Goal: Navigation & Orientation: Find specific page/section

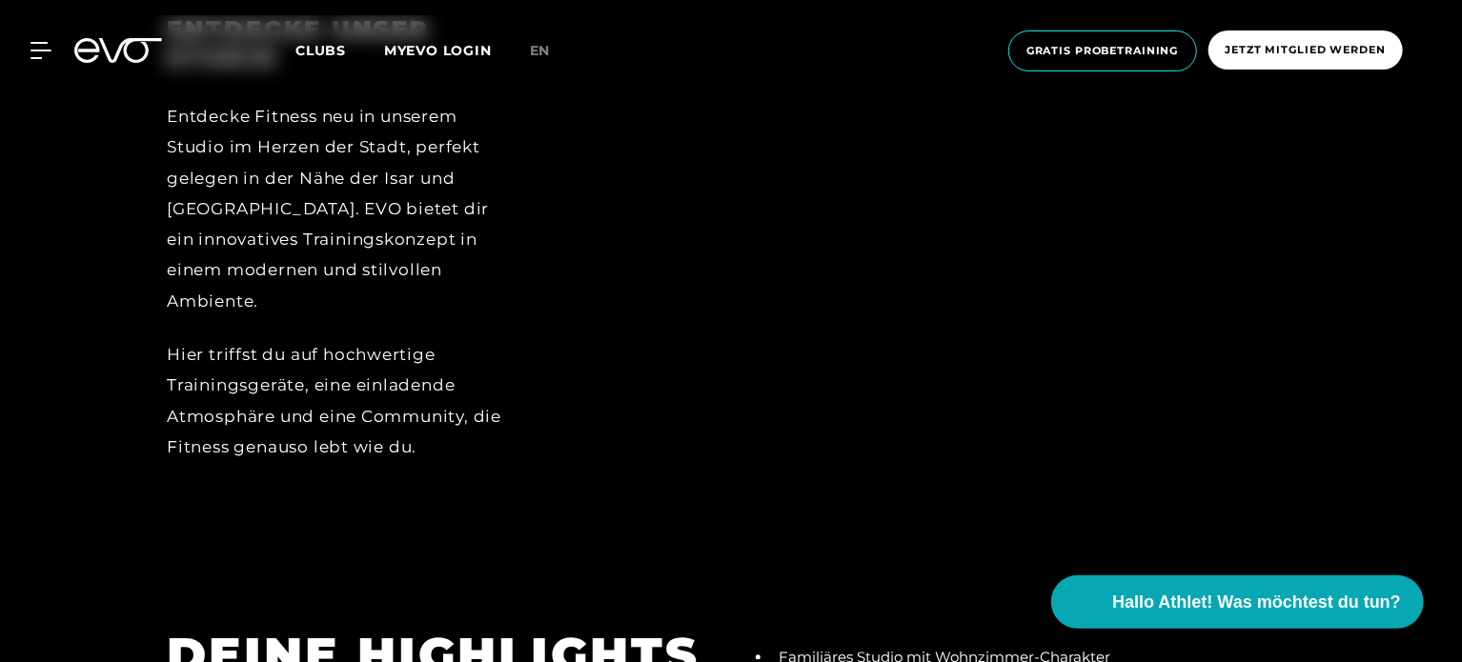
scroll to position [2417, 0]
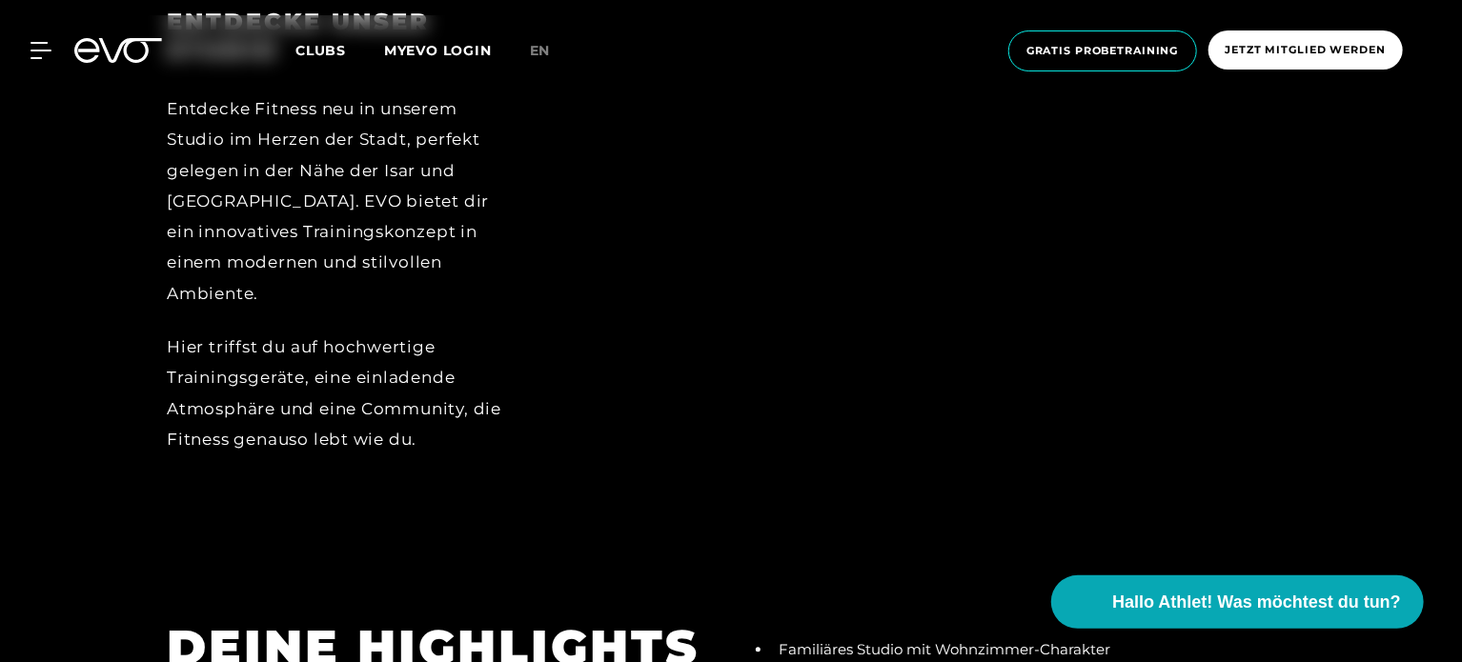
click at [951, 314] on div at bounding box center [927, 246] width 735 height 476
click at [944, 297] on div at bounding box center [927, 246] width 735 height 476
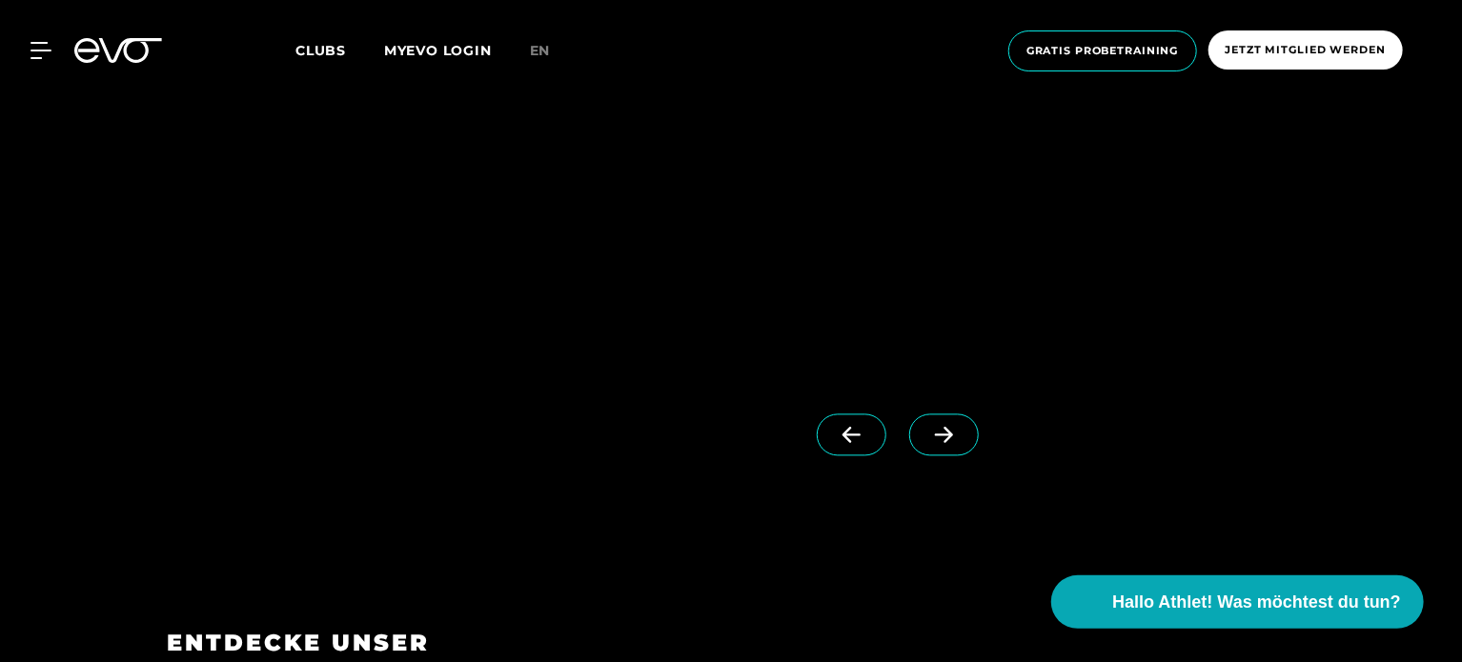
scroll to position [1750, 0]
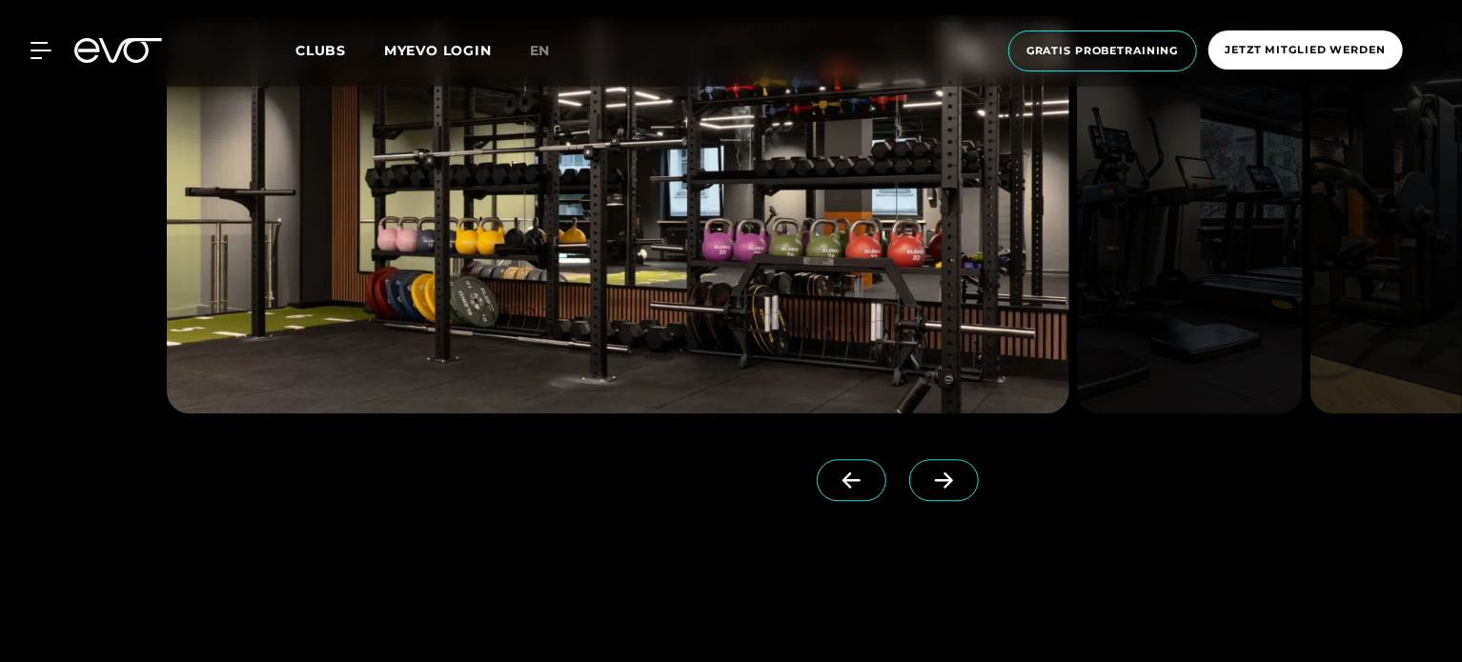
click at [927, 480] on icon at bounding box center [943, 480] width 33 height 17
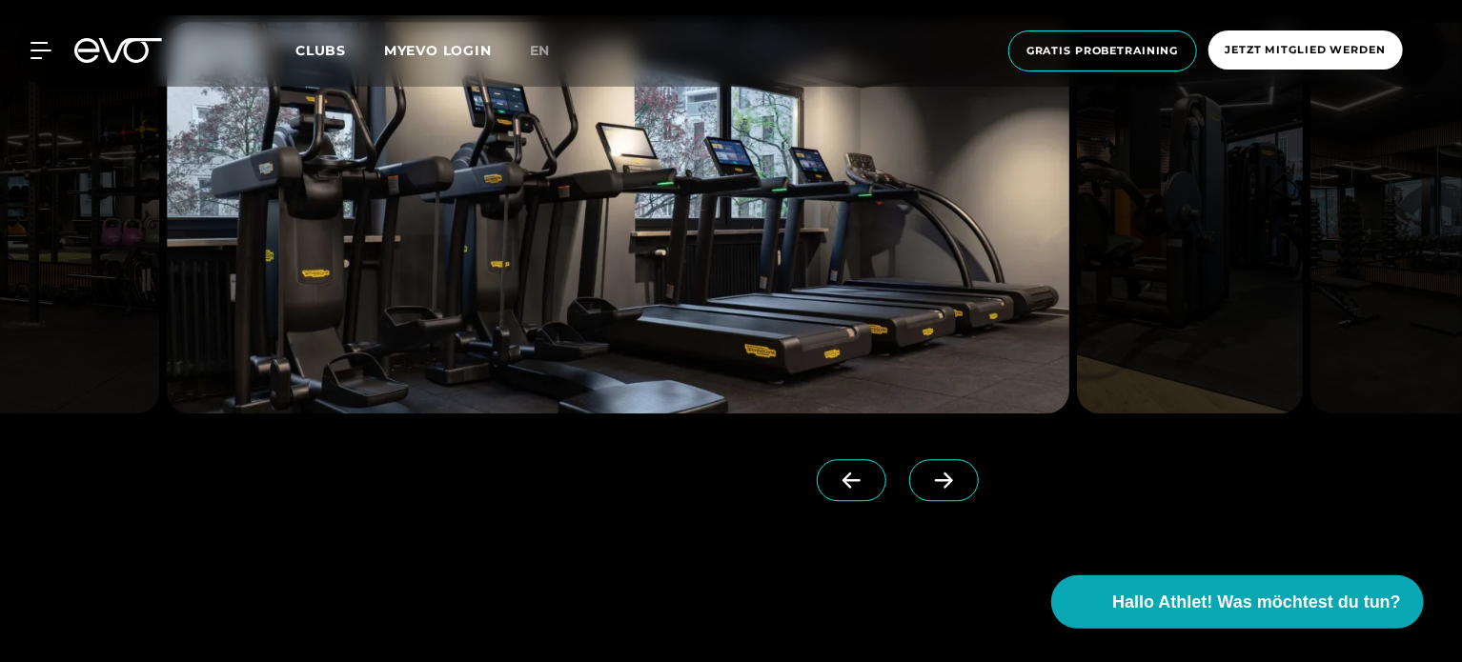
click at [927, 478] on icon at bounding box center [943, 480] width 33 height 17
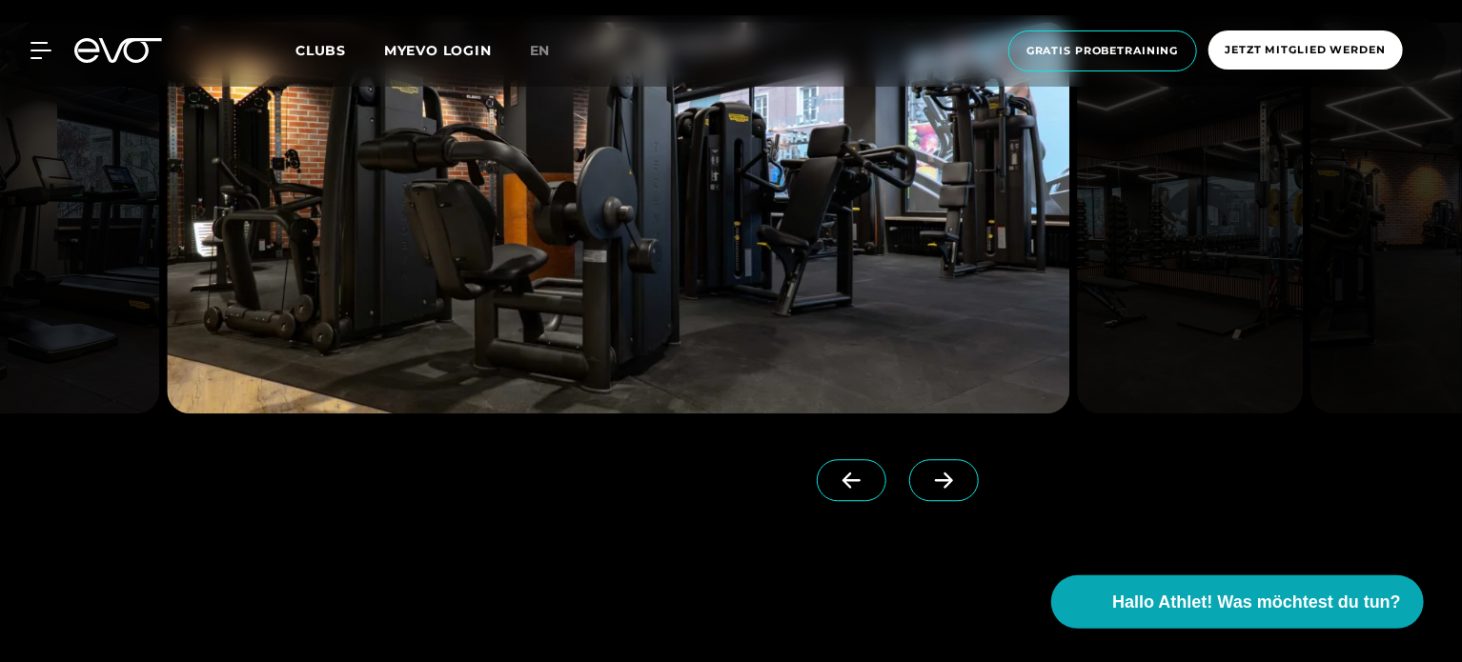
click at [927, 478] on icon at bounding box center [943, 480] width 33 height 17
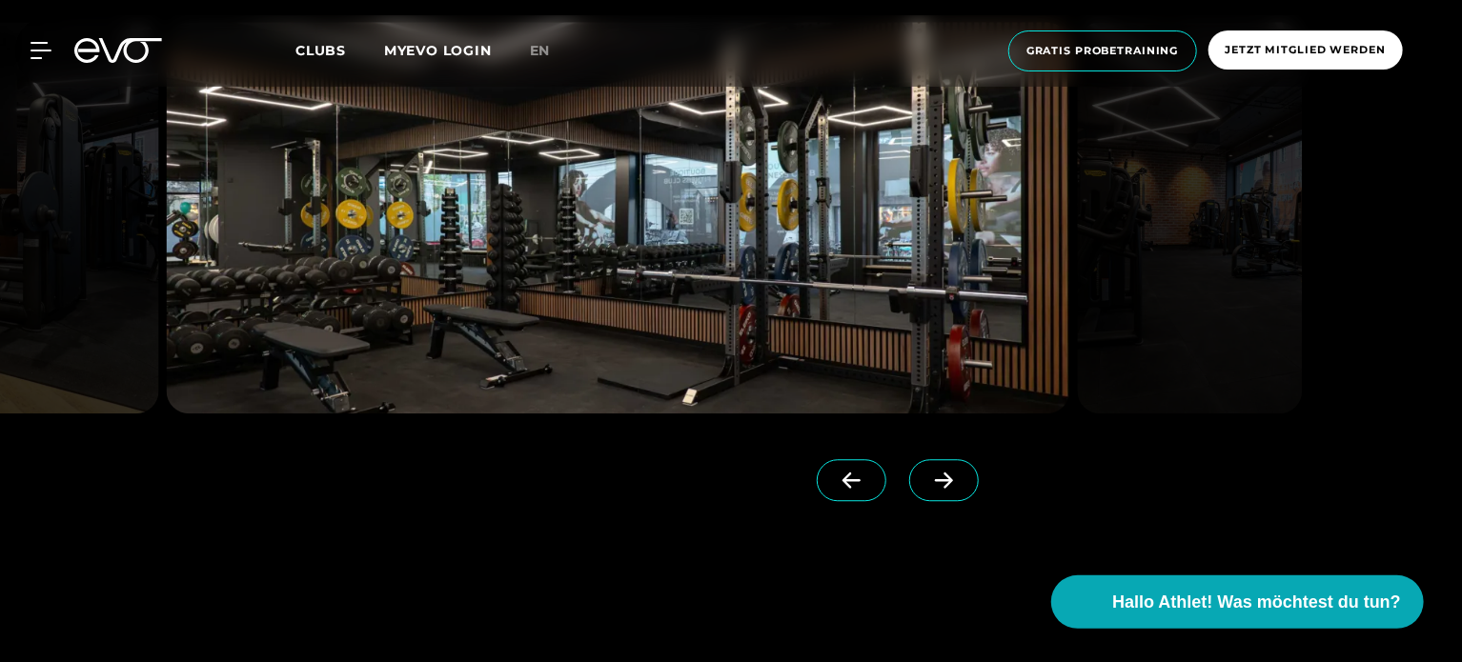
click at [927, 478] on icon at bounding box center [943, 480] width 33 height 17
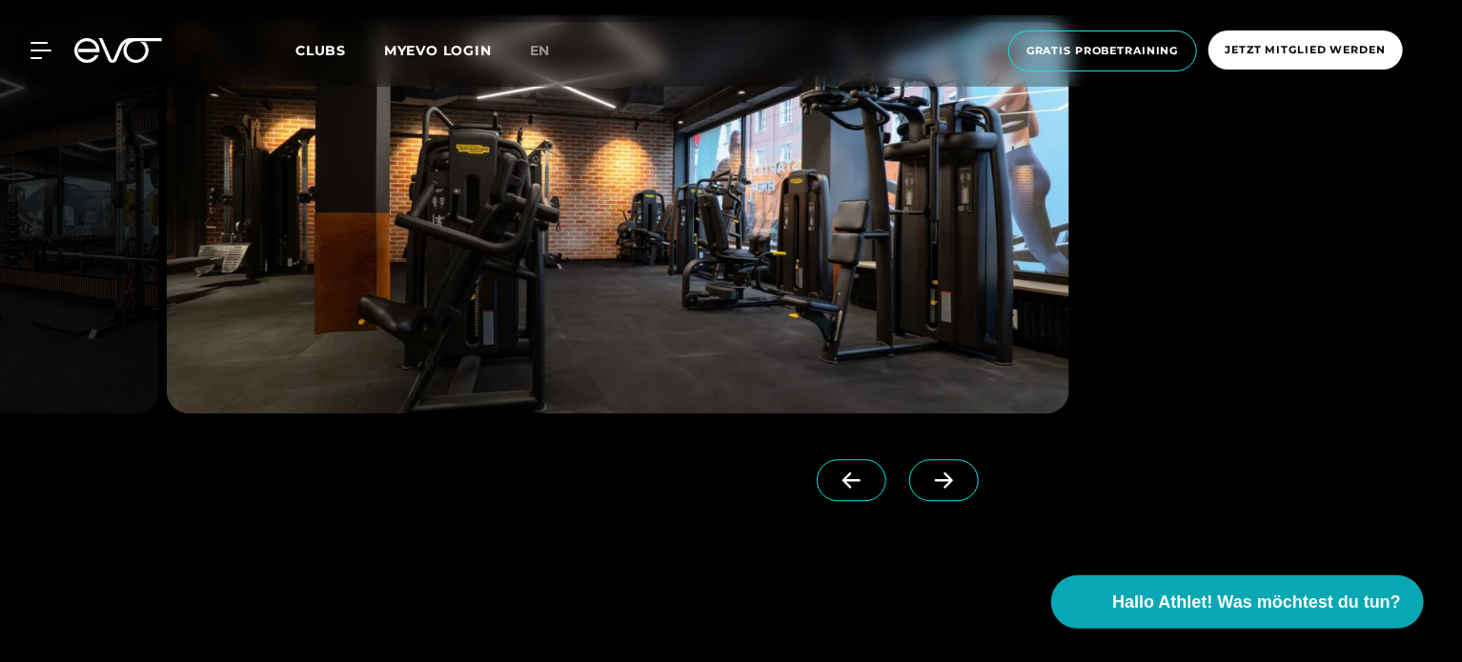
click at [927, 478] on icon at bounding box center [943, 480] width 33 height 17
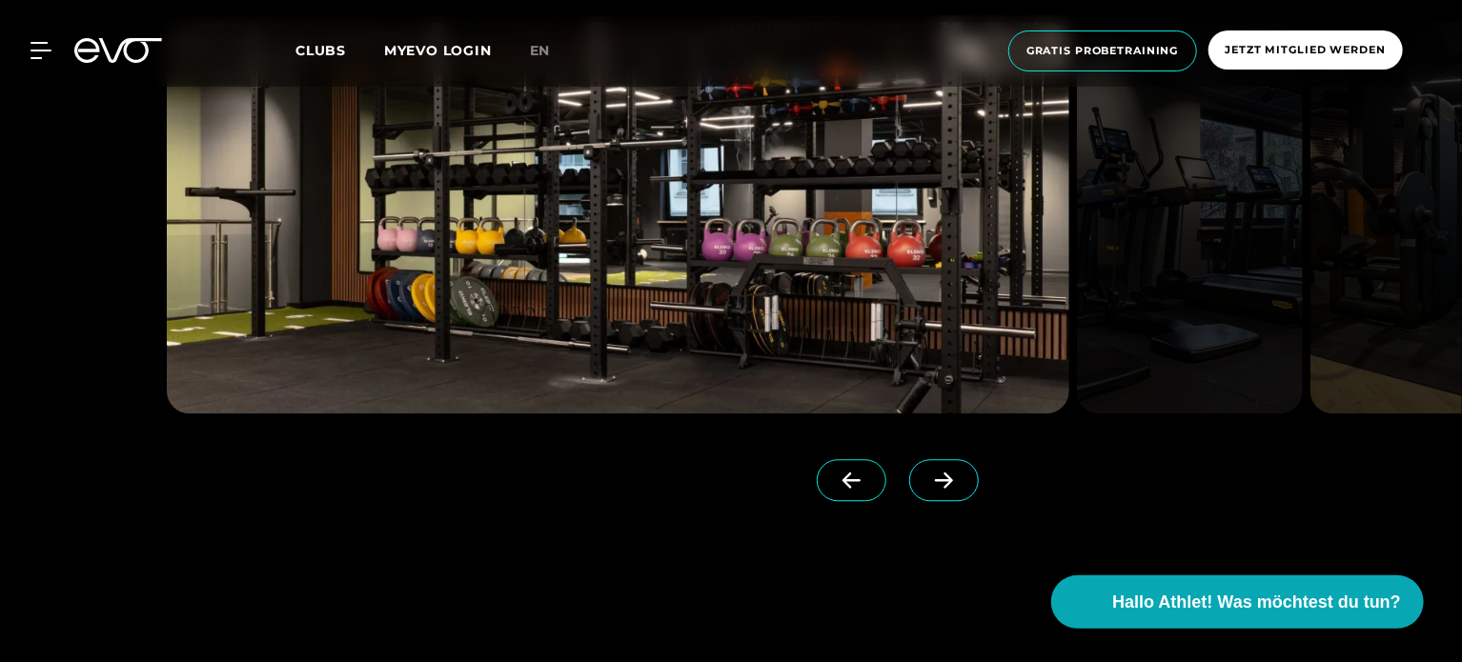
click at [927, 478] on icon at bounding box center [943, 480] width 33 height 17
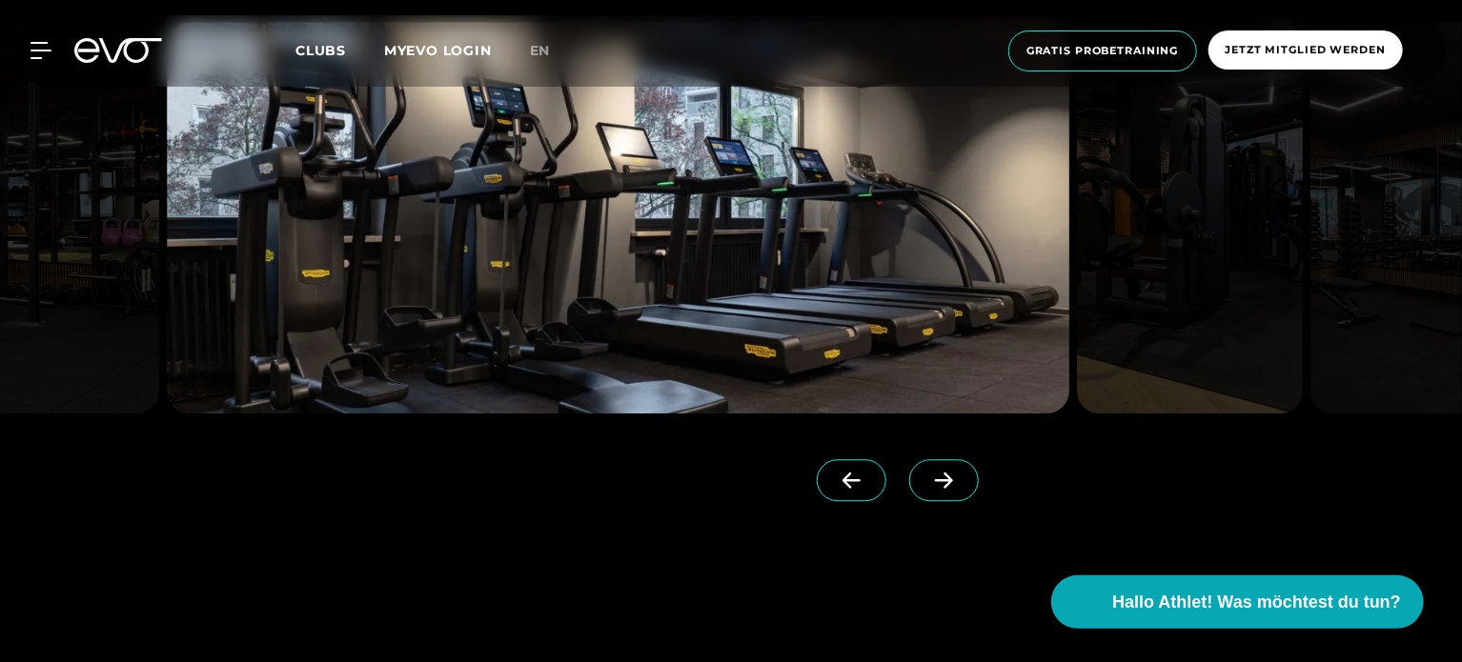
click at [927, 478] on icon at bounding box center [943, 480] width 33 height 17
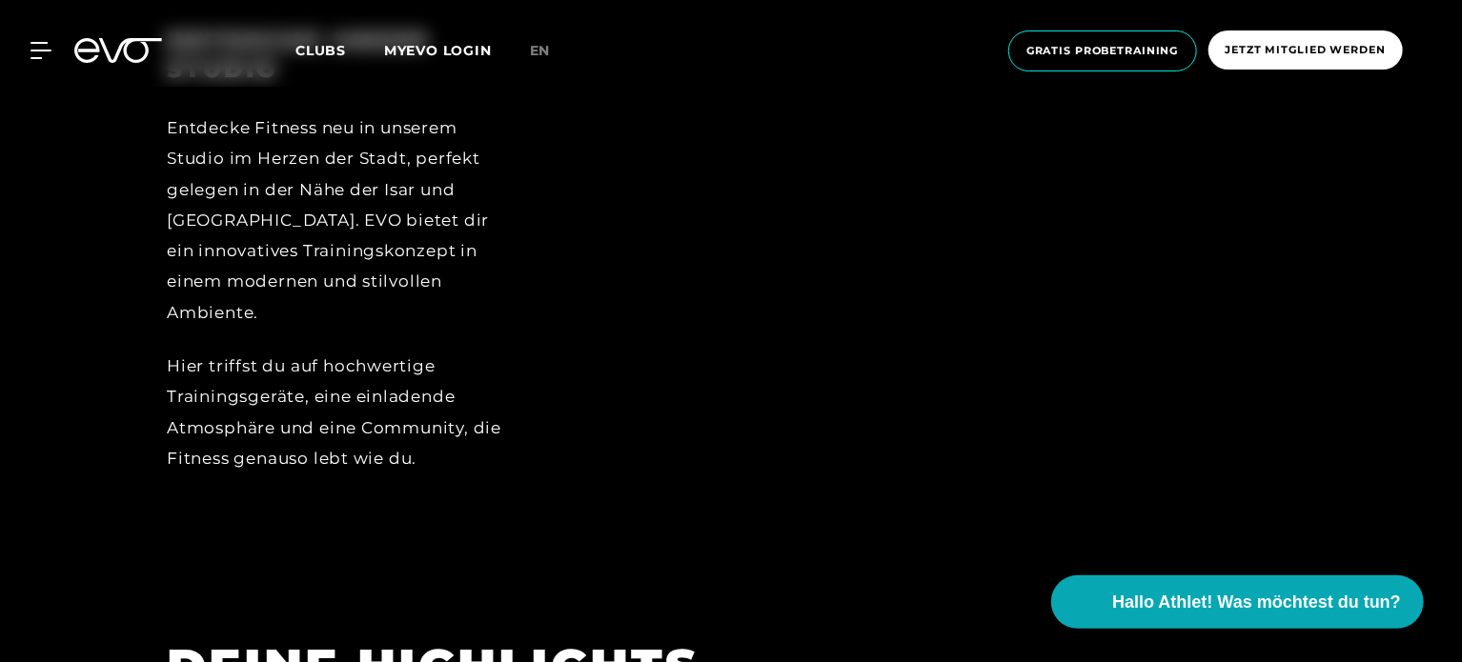
scroll to position [2916, 0]
